Goal: Information Seeking & Learning: Learn about a topic

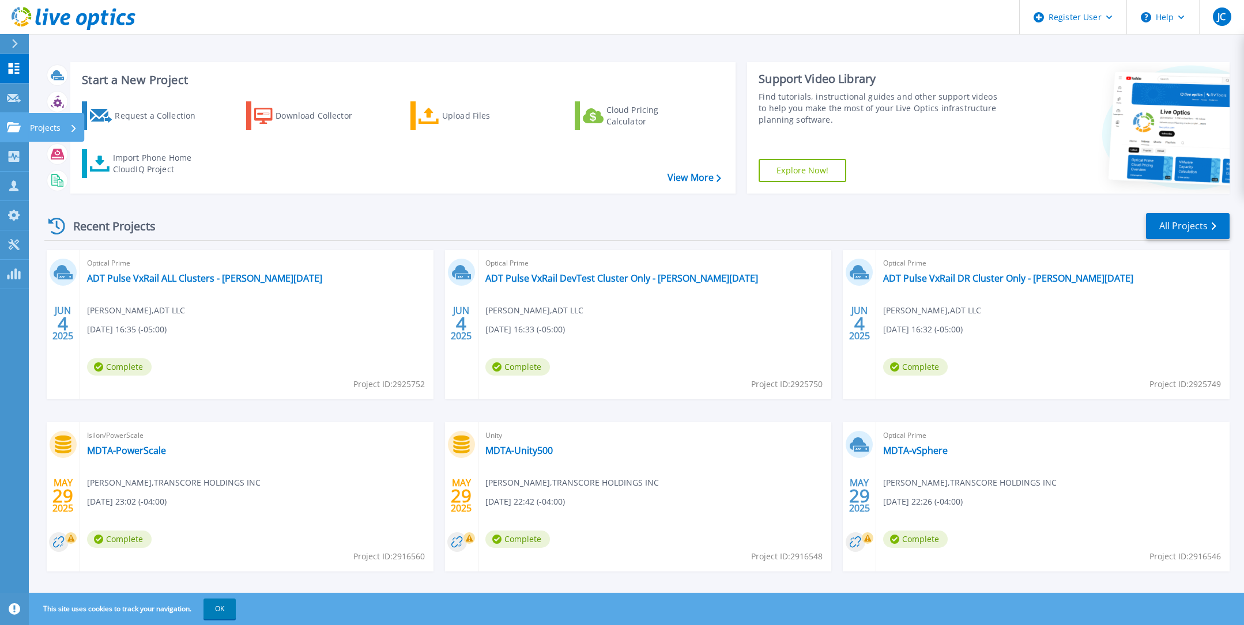
click at [16, 128] on icon at bounding box center [14, 127] width 14 height 10
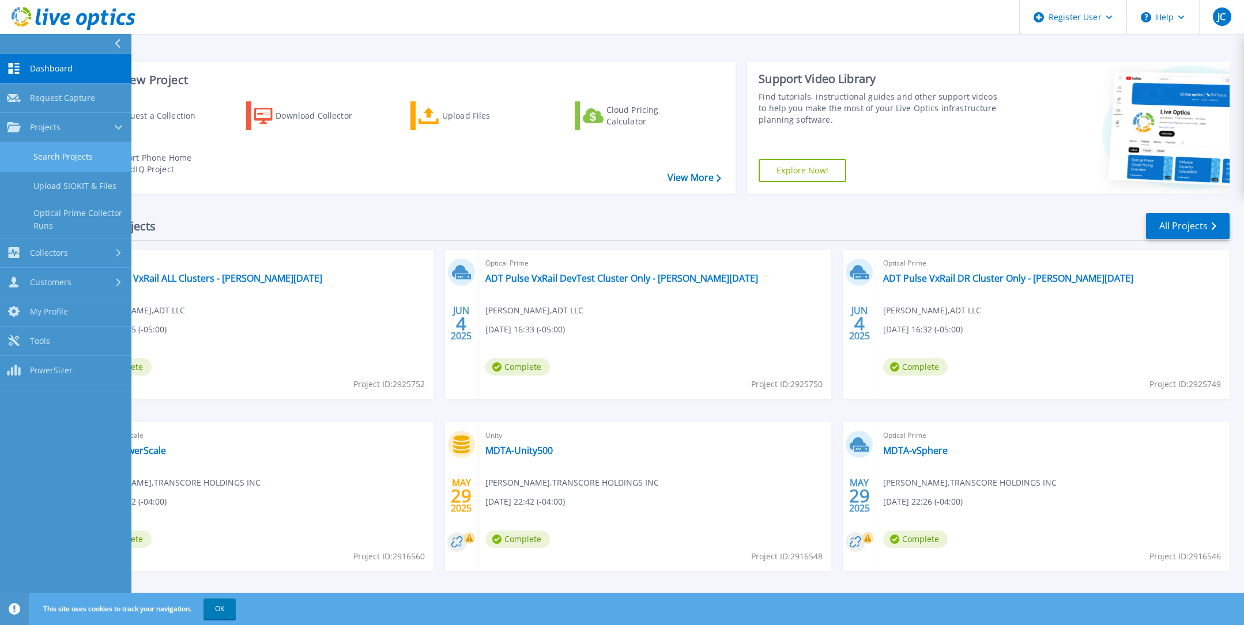
click at [86, 156] on link "Search Projects" at bounding box center [65, 156] width 131 height 29
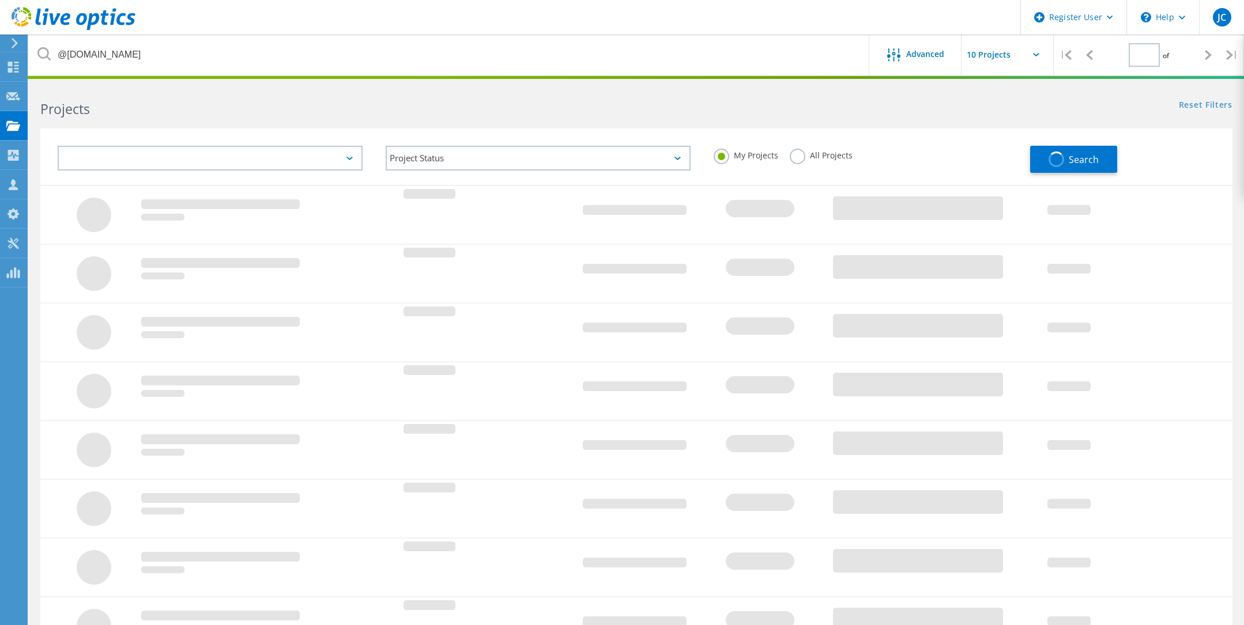
type input "1"
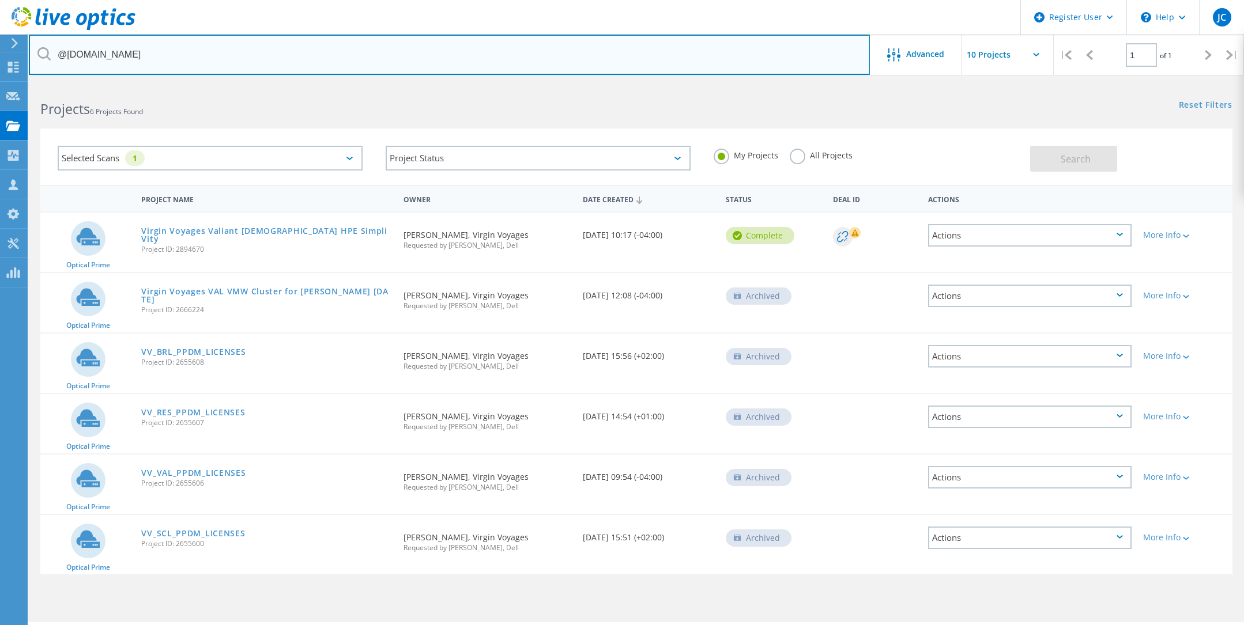
click at [153, 56] on input "@virginvoyages.com" at bounding box center [449, 55] width 841 height 40
type input "@rccl.com"
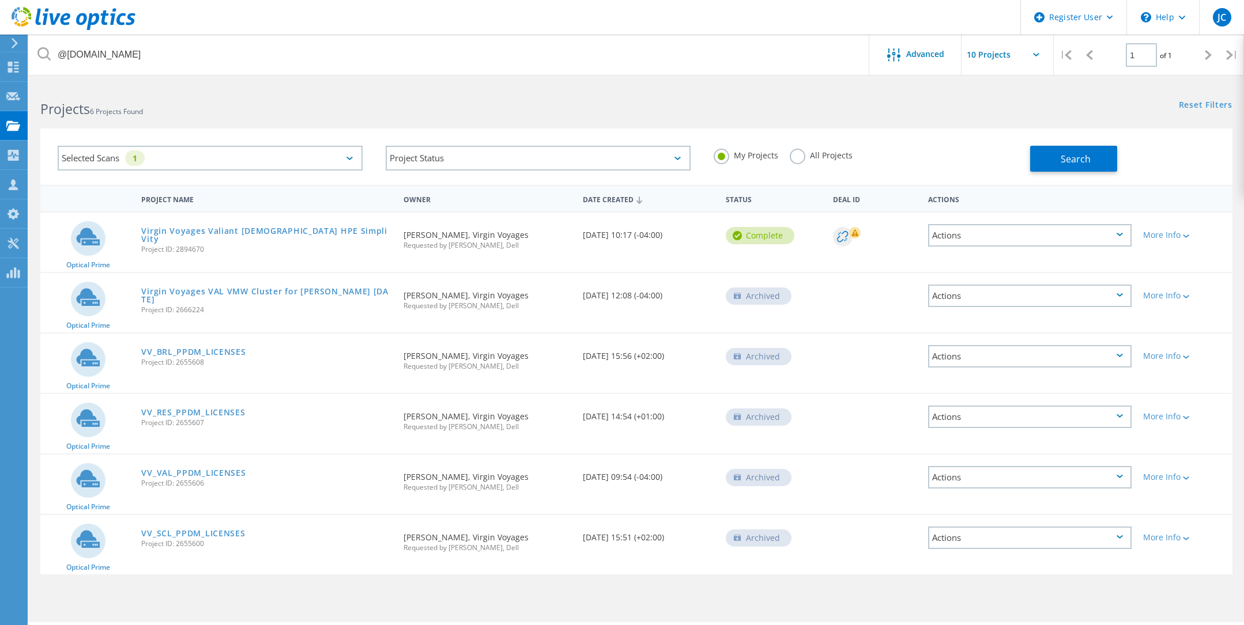
click at [796, 159] on label "All Projects" at bounding box center [821, 154] width 63 height 11
click at [0, 0] on input "All Projects" at bounding box center [0, 0] width 0 height 0
click at [1069, 165] on button "Search" at bounding box center [1073, 159] width 87 height 26
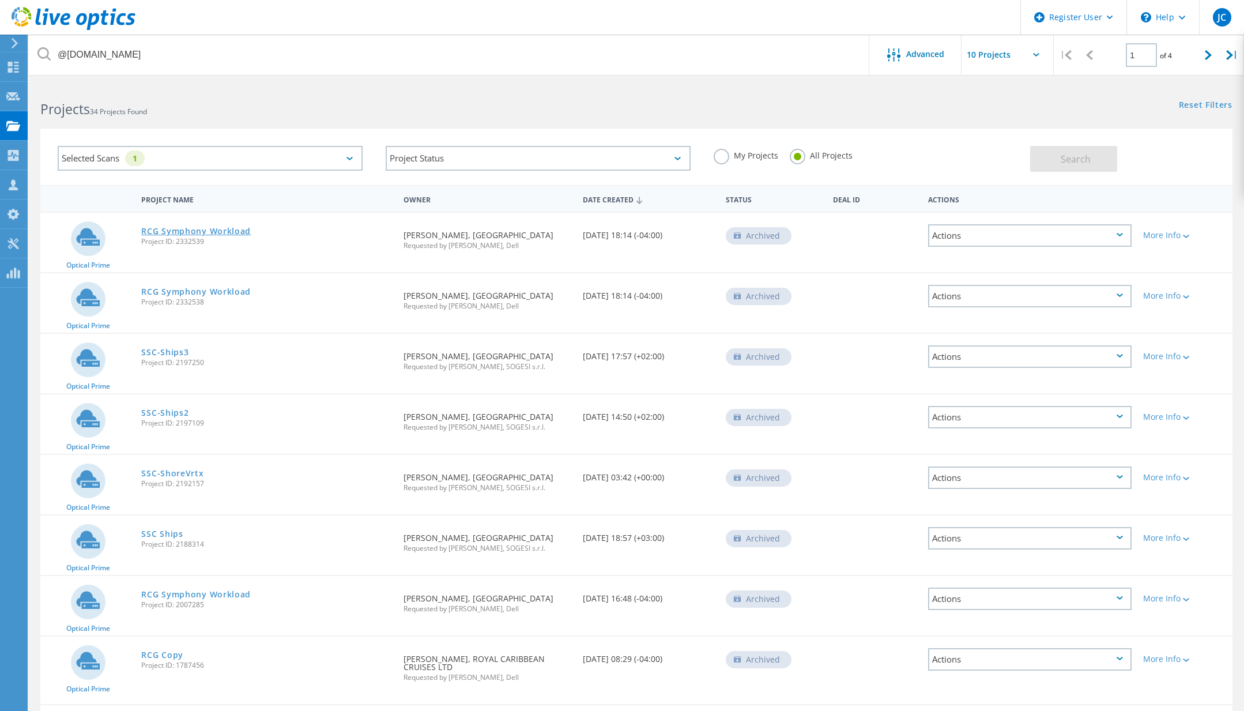
click at [184, 233] on link "RCG Symphony Workload" at bounding box center [196, 231] width 110 height 8
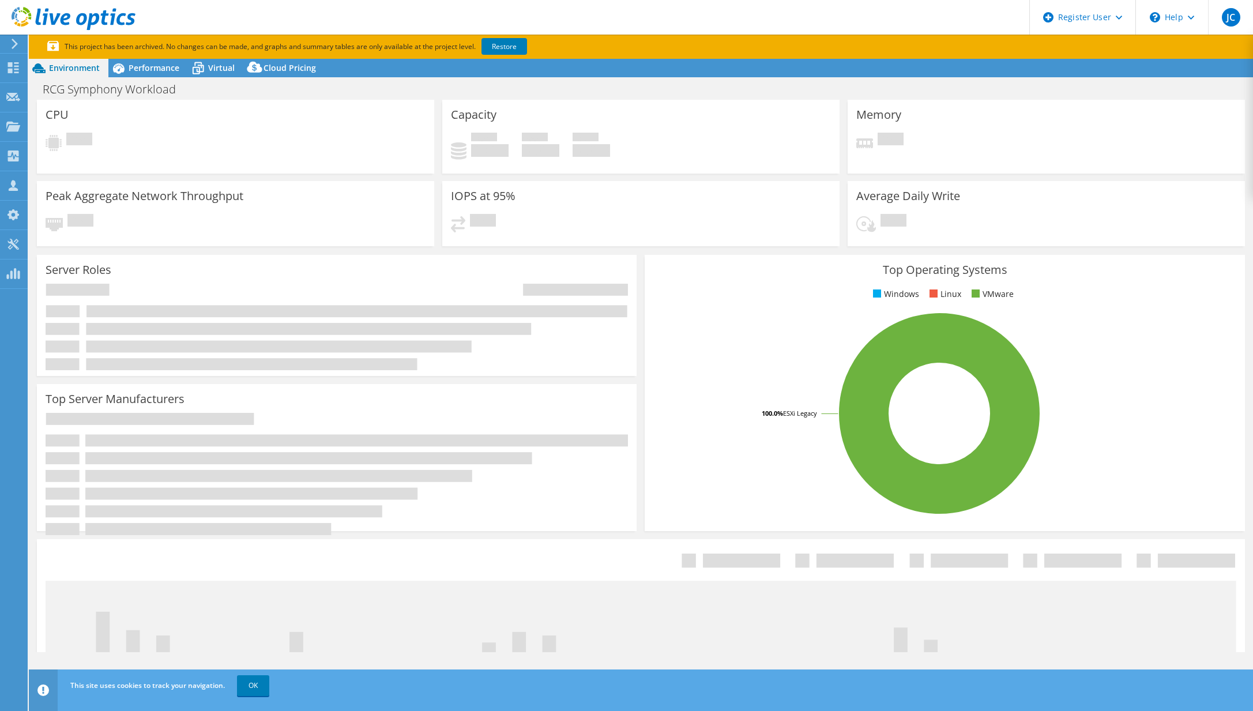
select select "USD"
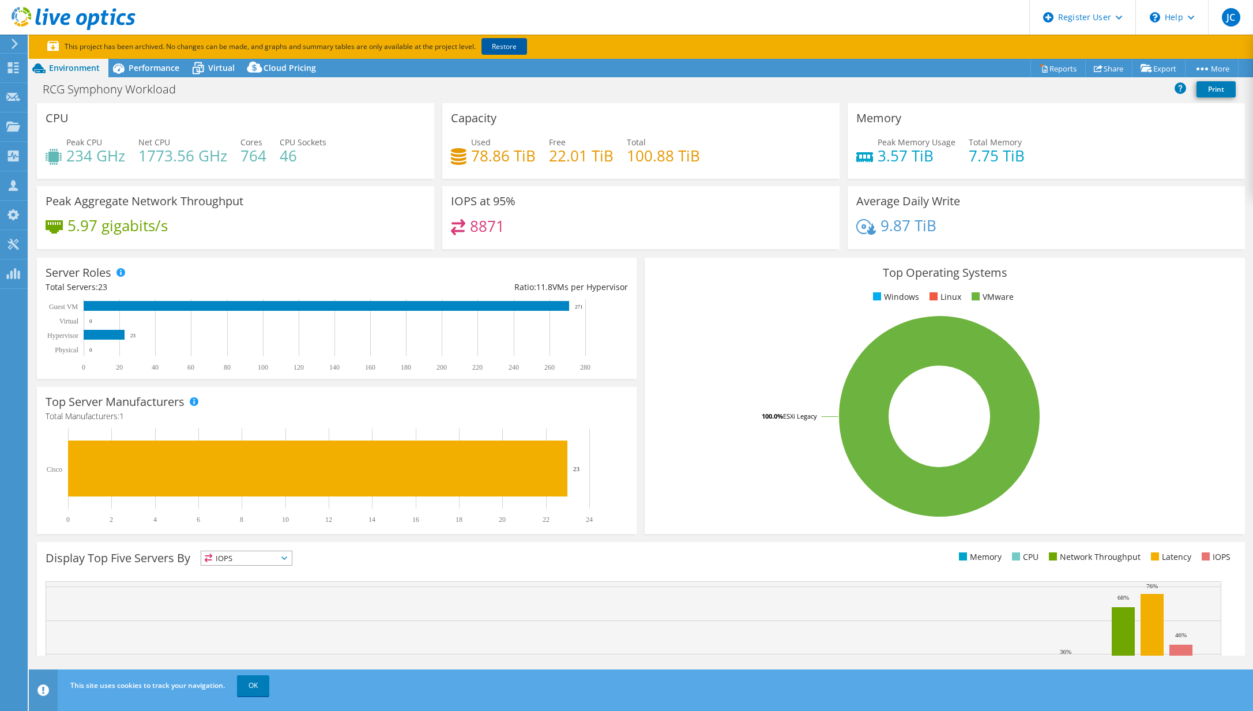
click at [503, 48] on link "Restore" at bounding box center [504, 46] width 46 height 17
click at [146, 65] on span "Performance" at bounding box center [154, 67] width 51 height 11
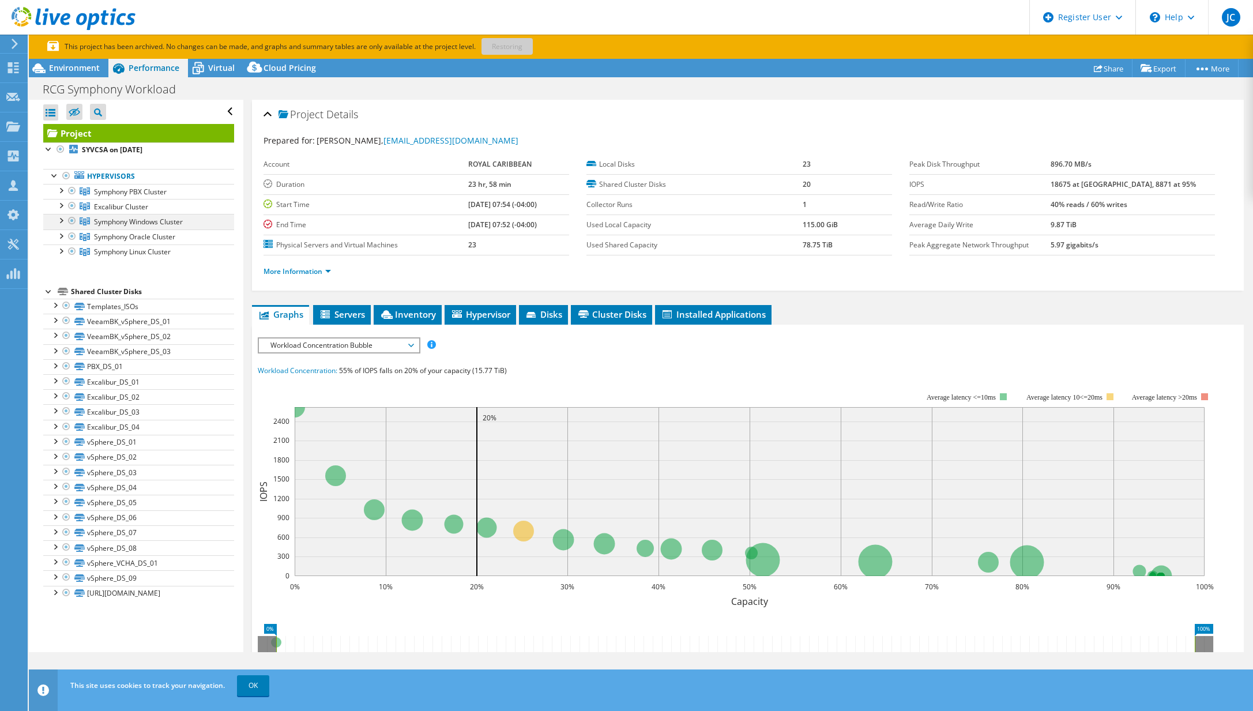
click at [58, 219] on div at bounding box center [61, 220] width 12 height 12
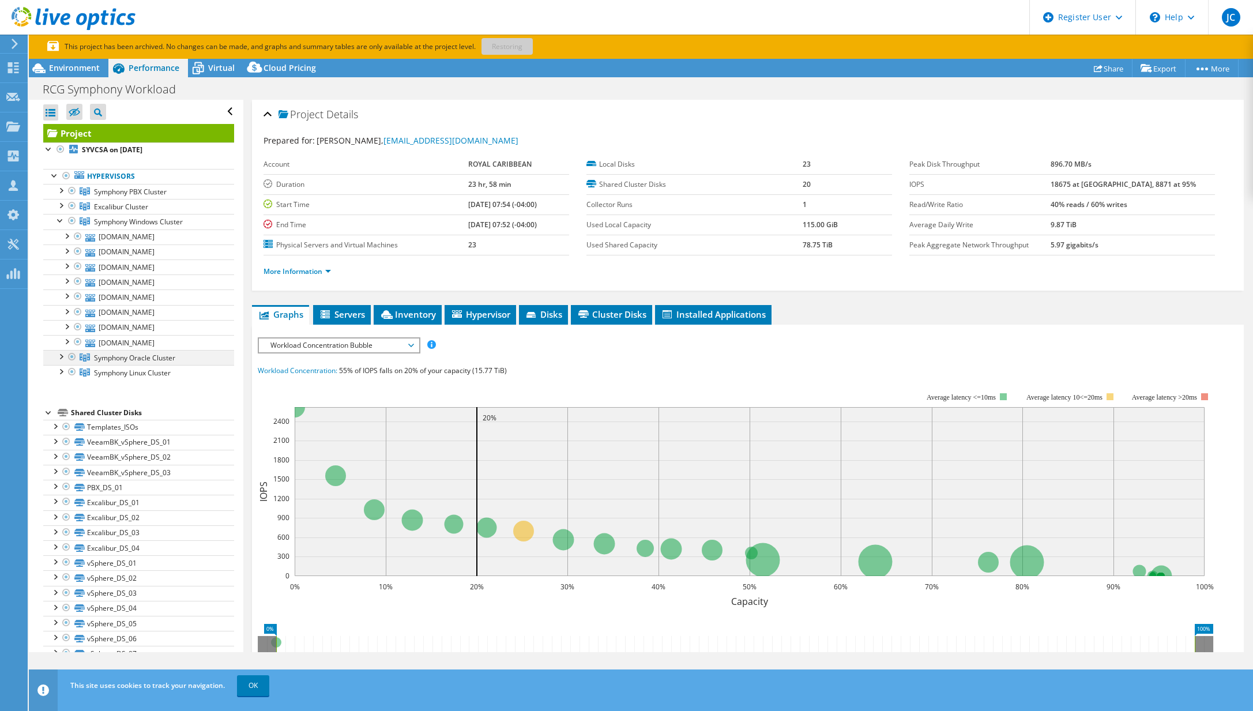
click at [62, 359] on div at bounding box center [61, 356] width 12 height 12
click at [61, 376] on div at bounding box center [61, 371] width 12 height 12
click at [61, 359] on div at bounding box center [61, 356] width 12 height 12
click at [405, 320] on li "Inventory" at bounding box center [408, 315] width 68 height 20
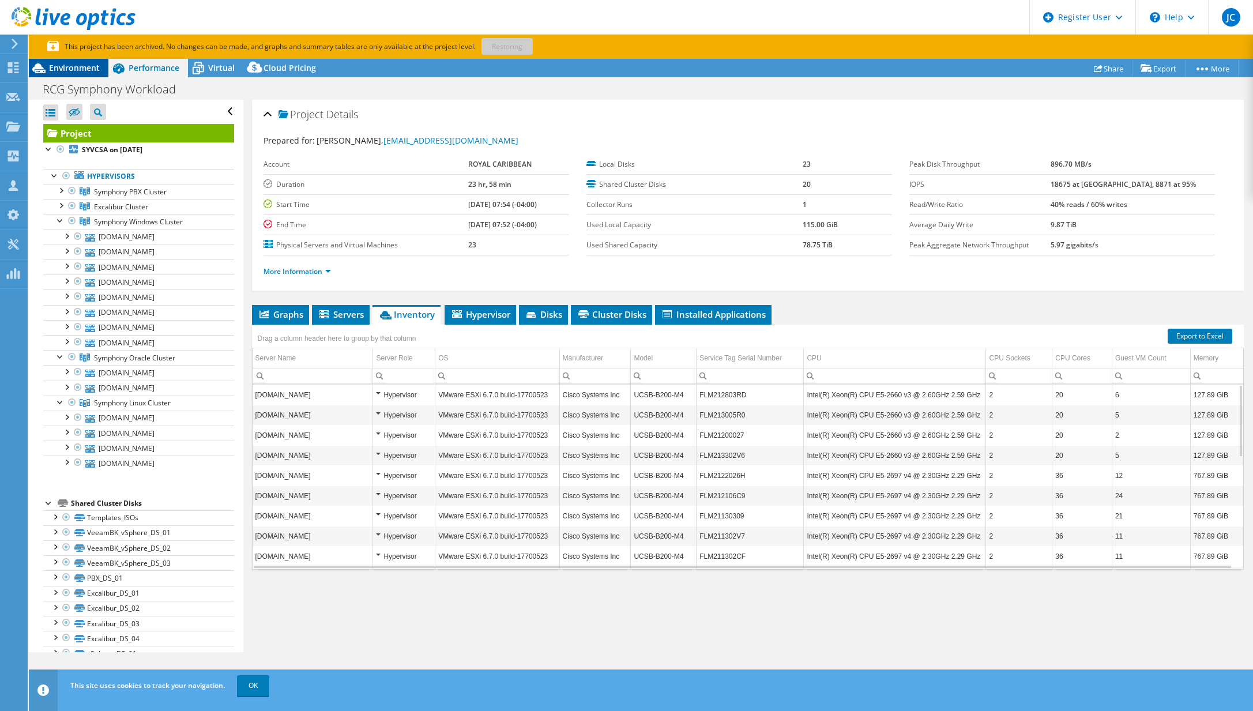
click at [85, 76] on div "Environment" at bounding box center [69, 68] width 80 height 18
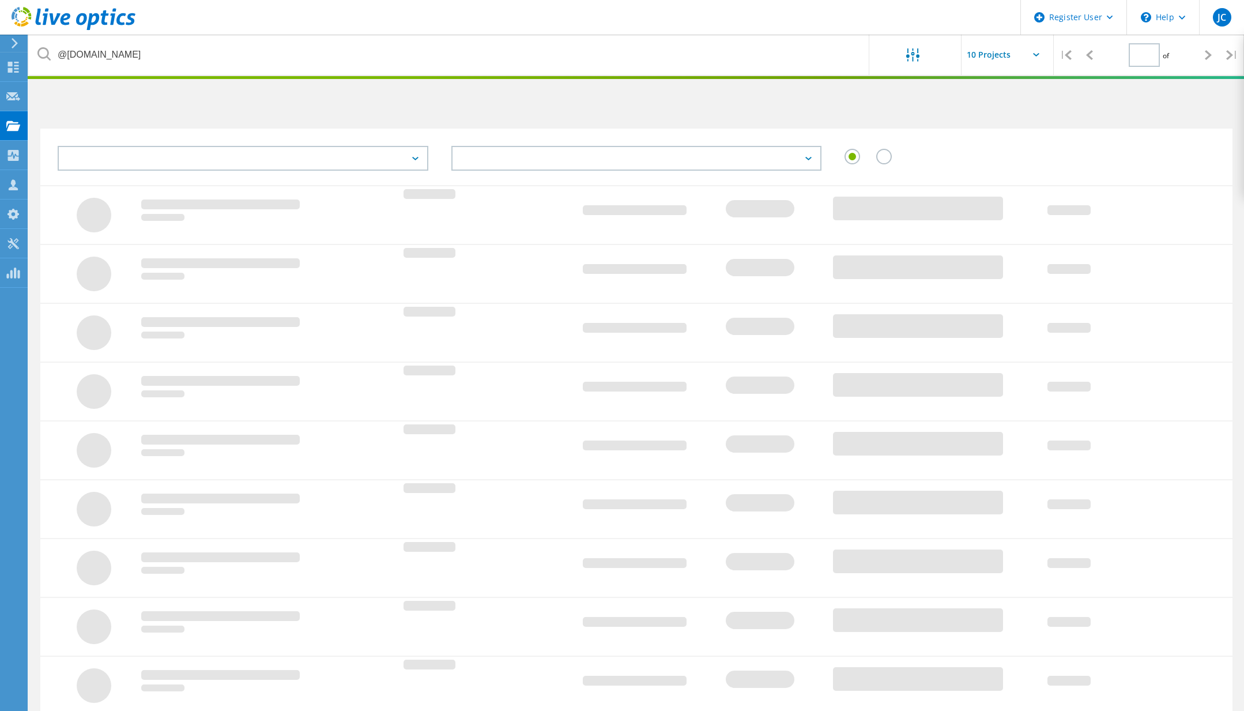
type input "1"
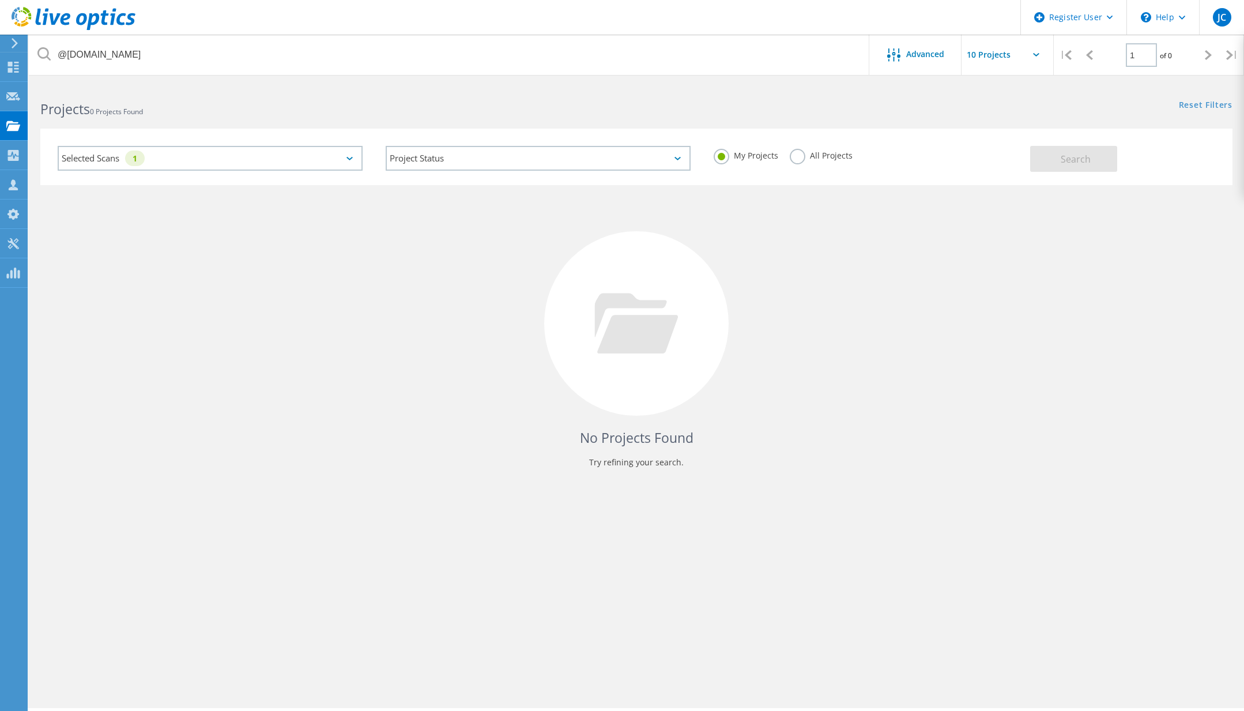
click at [797, 159] on label "All Projects" at bounding box center [821, 154] width 63 height 11
click at [0, 0] on input "All Projects" at bounding box center [0, 0] width 0 height 0
drag, startPoint x: 1122, startPoint y: 166, endPoint x: 1113, endPoint y: 161, distance: 10.6
click at [1120, 164] on div "Search" at bounding box center [1128, 152] width 197 height 37
click at [1088, 161] on span "Search" at bounding box center [1076, 159] width 30 height 13
